Goal: Information Seeking & Learning: Learn about a topic

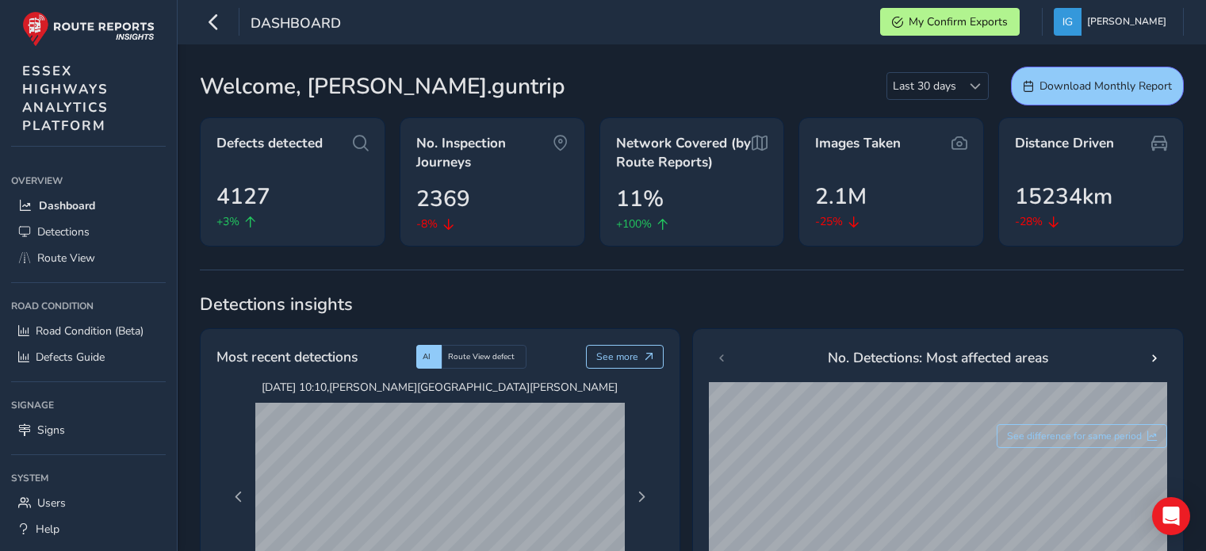
click at [63, 259] on span "Route View" at bounding box center [66, 258] width 58 height 15
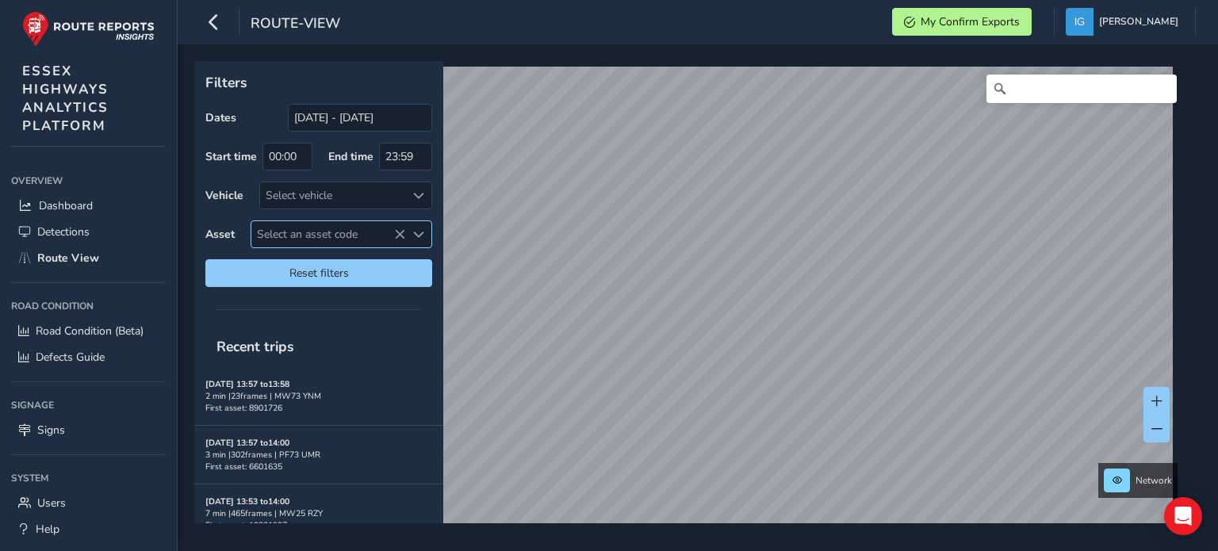
click at [414, 229] on span "Select an asset code" at bounding box center [418, 234] width 11 height 11
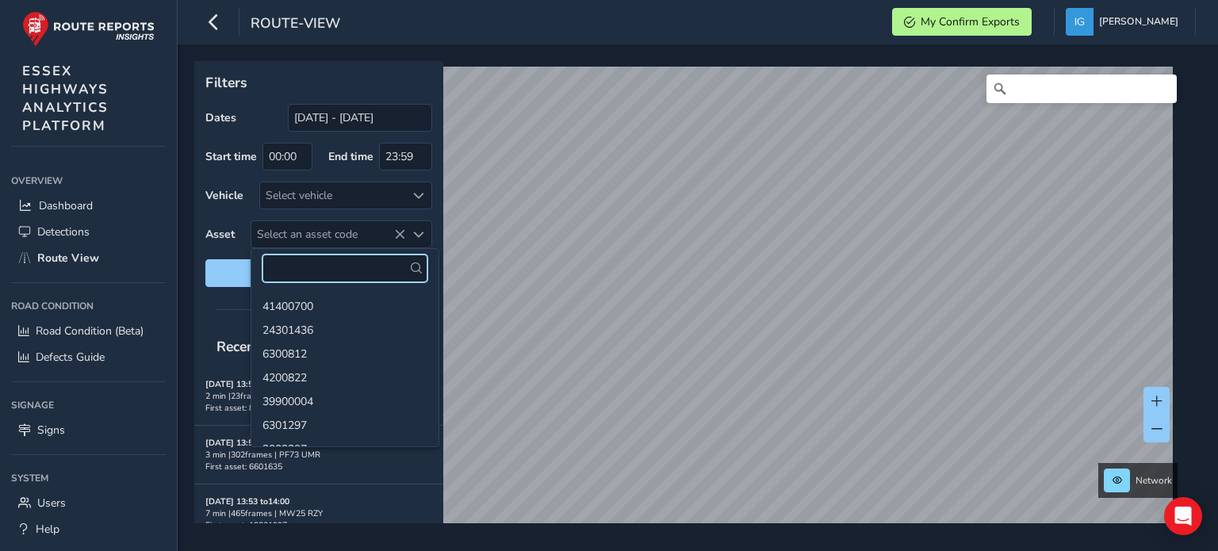
paste input "13801295"
type input "13801295"
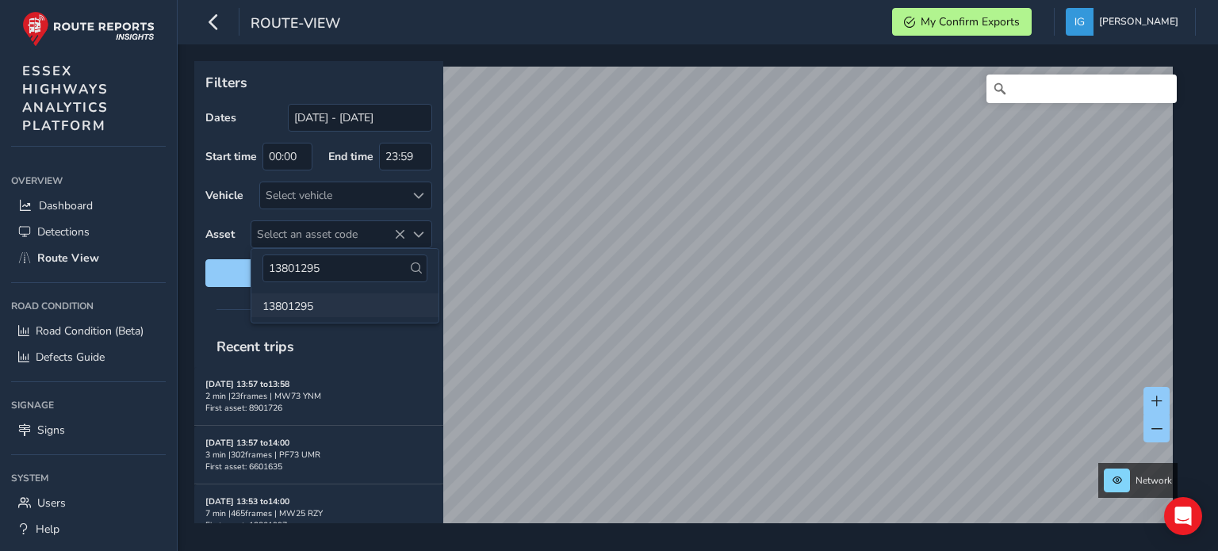
click at [279, 313] on li "13801295" at bounding box center [344, 305] width 187 height 24
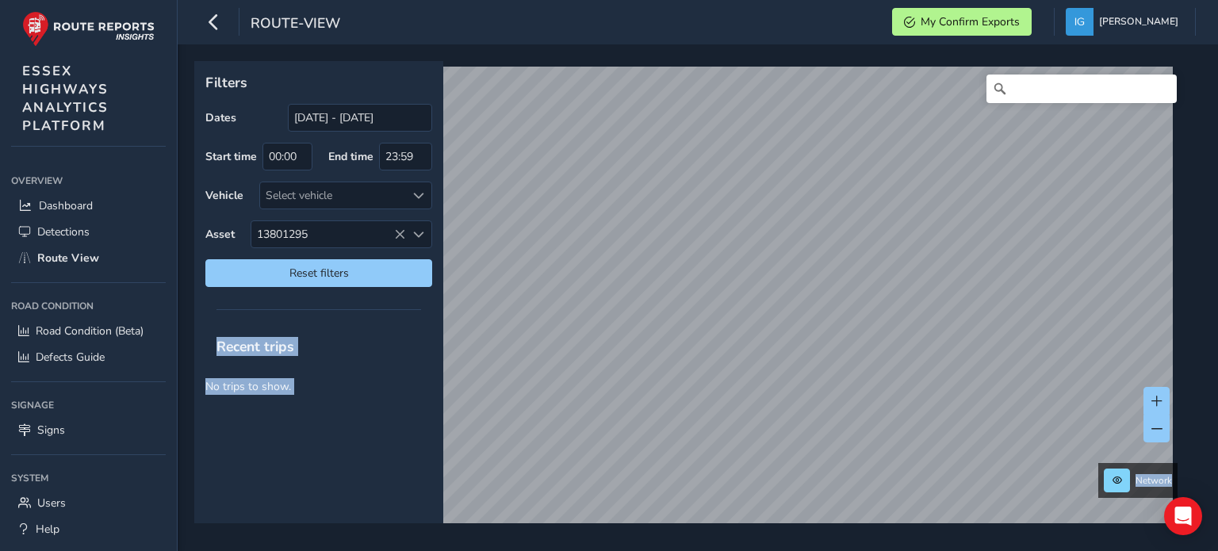
click at [533, 144] on div "Filters Dates [DATE] - [DATE] Start time 00:00 End time 23:59 Vehicle Select ve…" at bounding box center [692, 292] width 996 height 462
click at [347, 270] on span "Reset filters" at bounding box center [318, 273] width 203 height 15
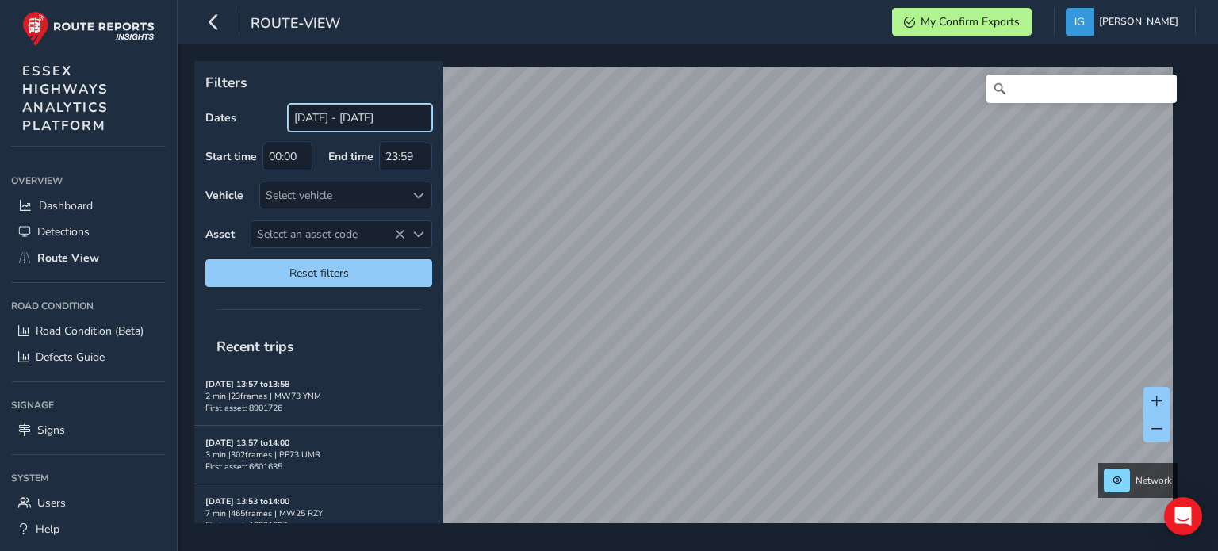
click at [392, 120] on input "[DATE] - [DATE]" at bounding box center [360, 118] width 144 height 28
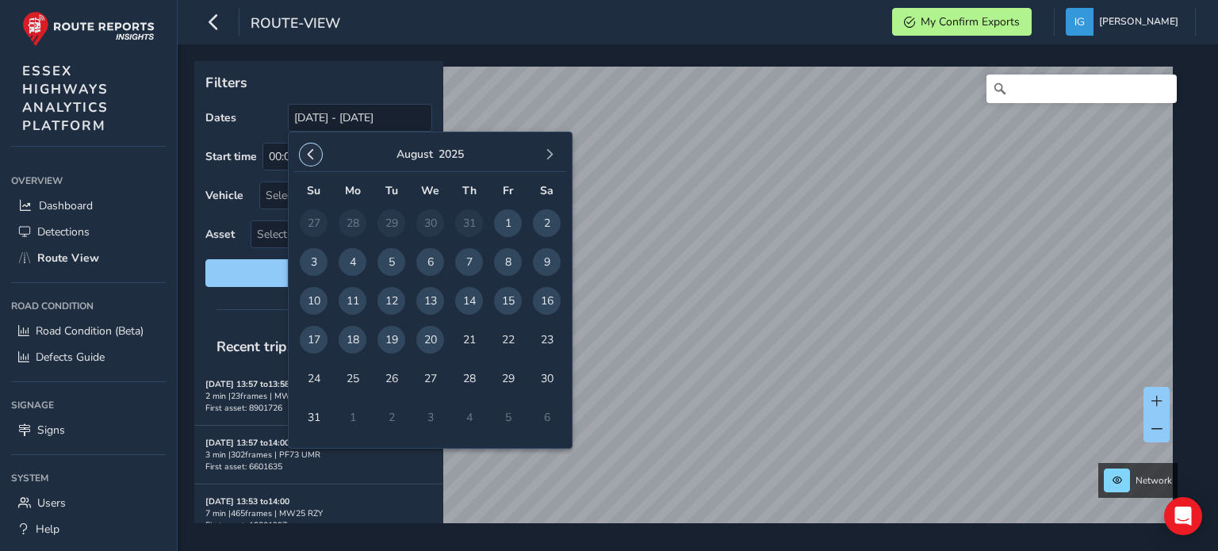
click at [308, 156] on span "button" at bounding box center [310, 154] width 11 height 11
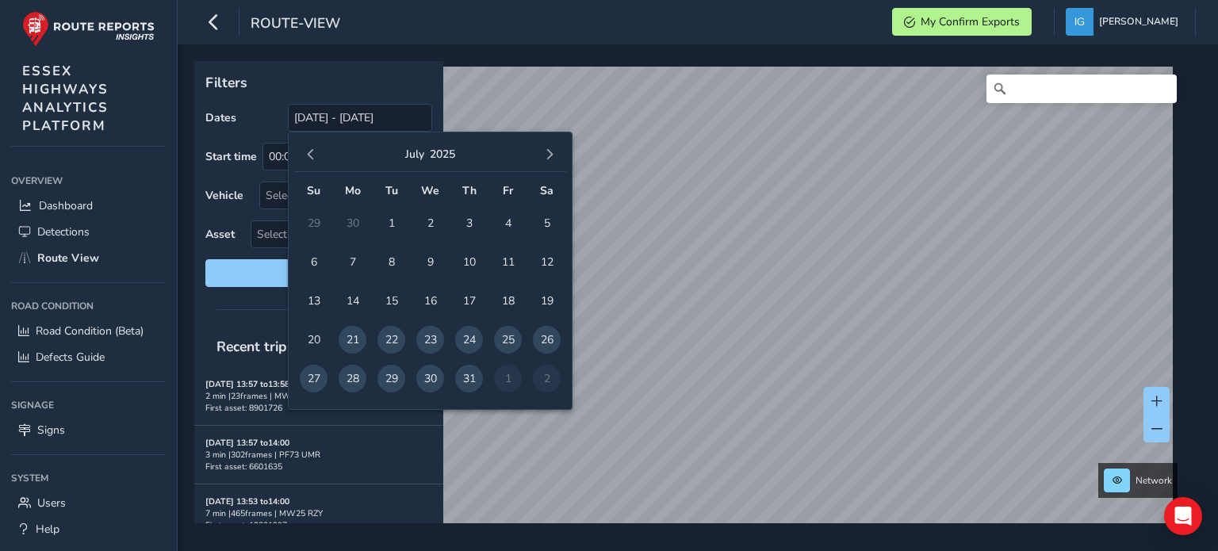
click at [308, 156] on span "button" at bounding box center [310, 154] width 11 height 11
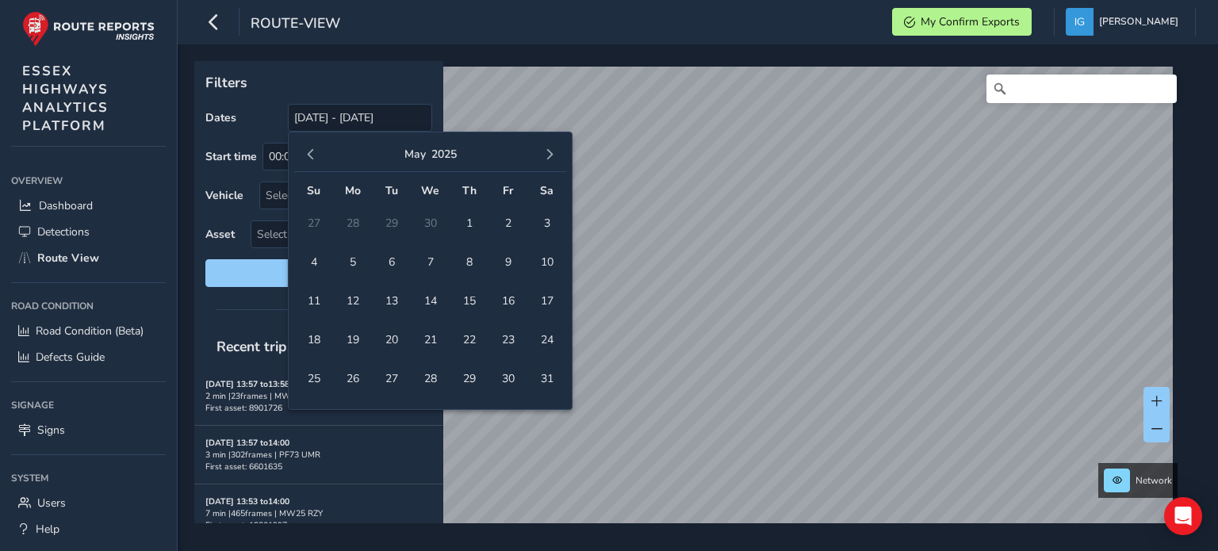
click at [308, 156] on span "button" at bounding box center [310, 154] width 11 height 11
click at [309, 262] on span "2" at bounding box center [314, 262] width 28 height 28
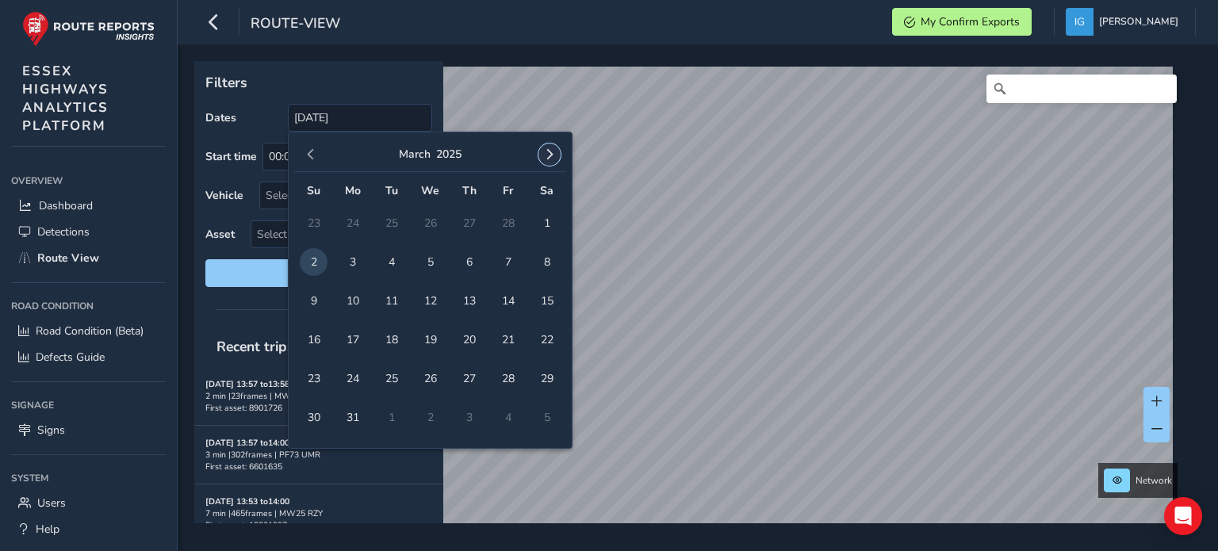
click at [546, 155] on span "button" at bounding box center [549, 154] width 11 height 11
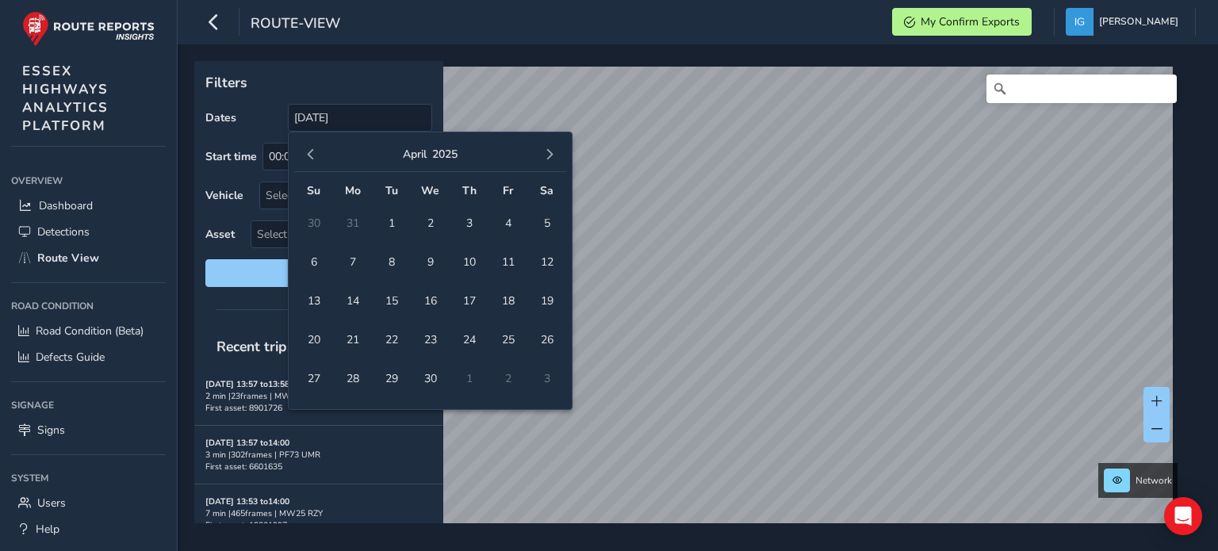
click at [546, 155] on span "button" at bounding box center [549, 154] width 11 height 11
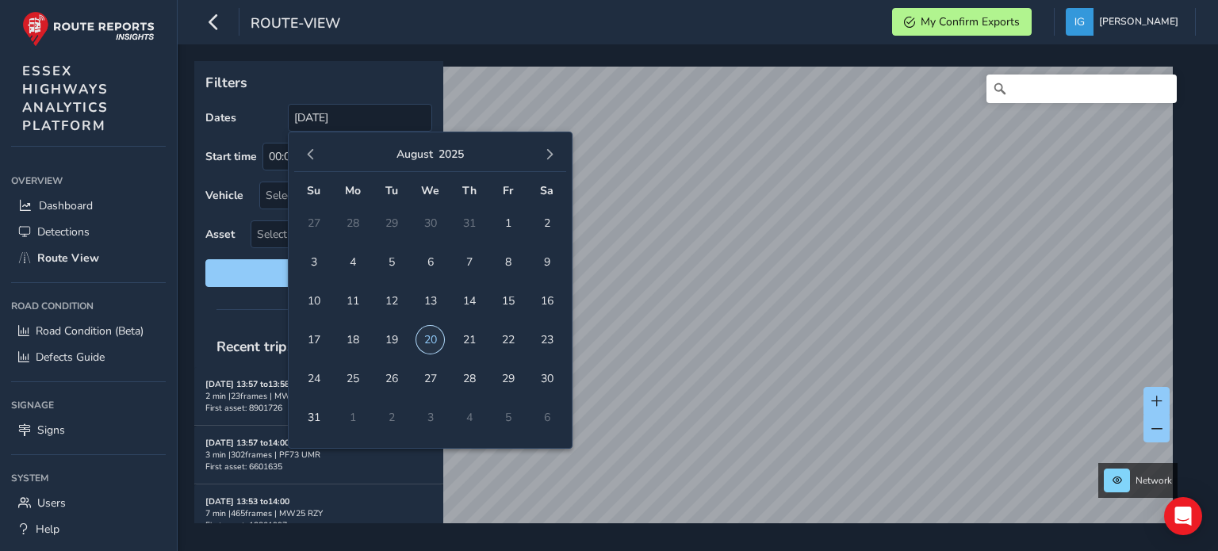
click at [428, 339] on span "20" at bounding box center [430, 340] width 28 height 28
type input "[DATE] - [DATE]"
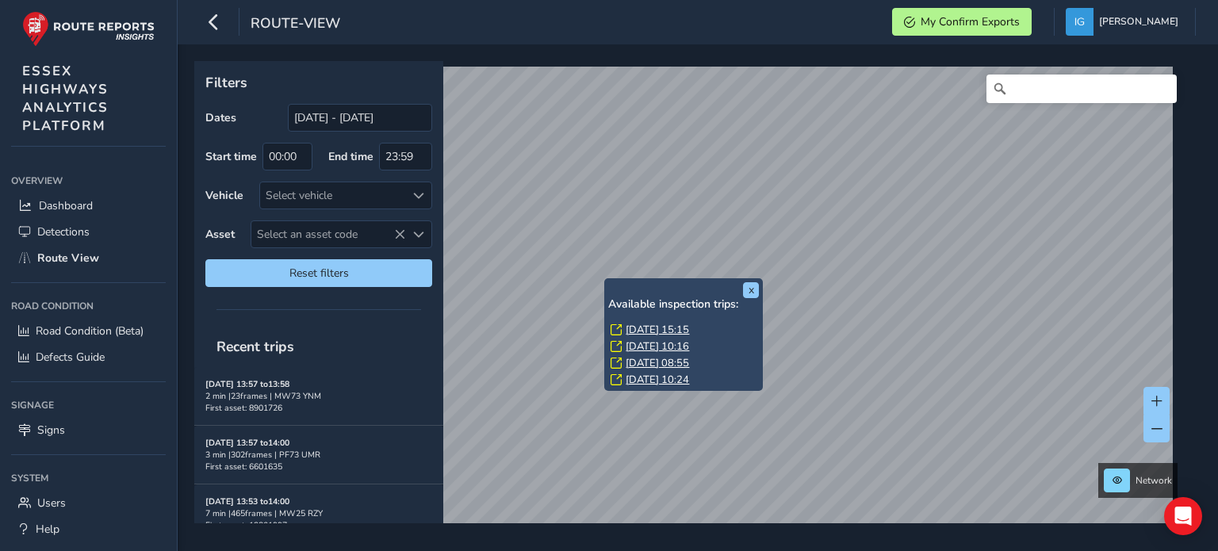
click at [637, 329] on link "[DATE] 15:15" at bounding box center [657, 330] width 63 height 14
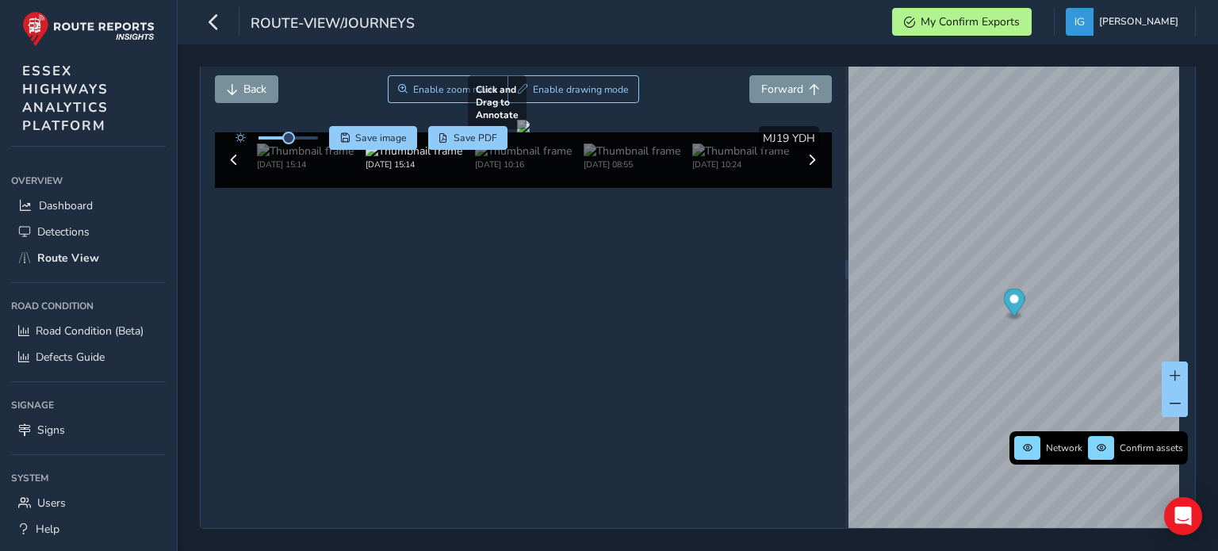
scroll to position [82, 0]
click at [511, 159] on img at bounding box center [523, 151] width 97 height 15
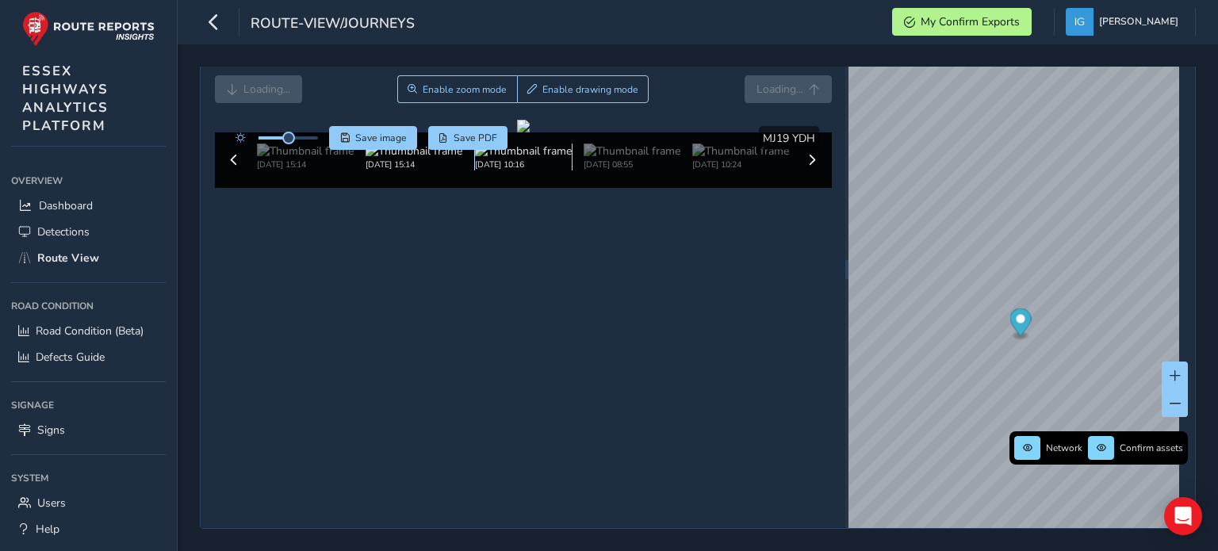
click at [511, 159] on img at bounding box center [523, 151] width 97 height 15
